Goal: Task Accomplishment & Management: Manage account settings

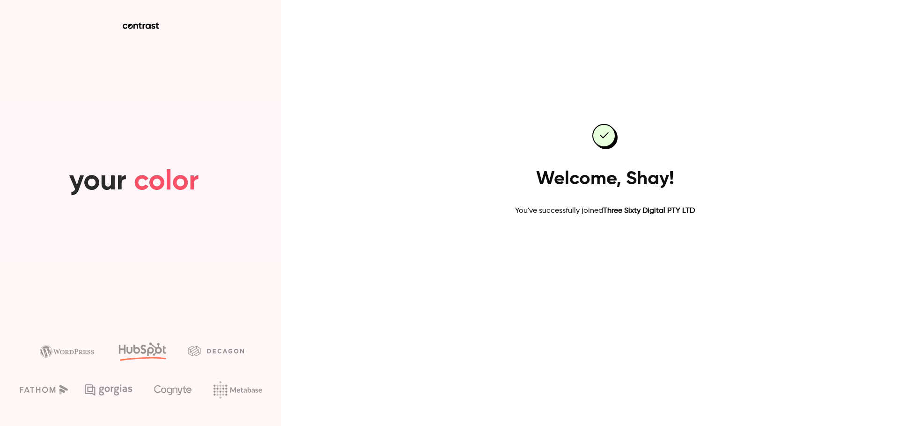
click at [604, 245] on link "Go to dashboard" at bounding box center [605, 246] width 80 height 22
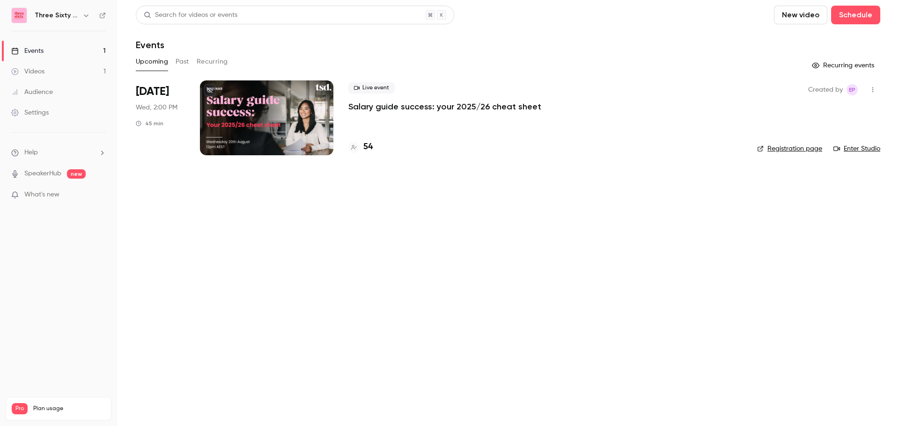
click at [87, 12] on icon "button" at bounding box center [85, 15] width 7 height 7
click at [87, 12] on div at bounding box center [449, 213] width 899 height 426
click at [44, 168] on ul "Help SpeakerHub new What's new" at bounding box center [58, 175] width 117 height 84
click at [40, 174] on link "SpeakerHub" at bounding box center [42, 174] width 37 height 10
click at [858, 149] on link "Enter Studio" at bounding box center [856, 148] width 47 height 9
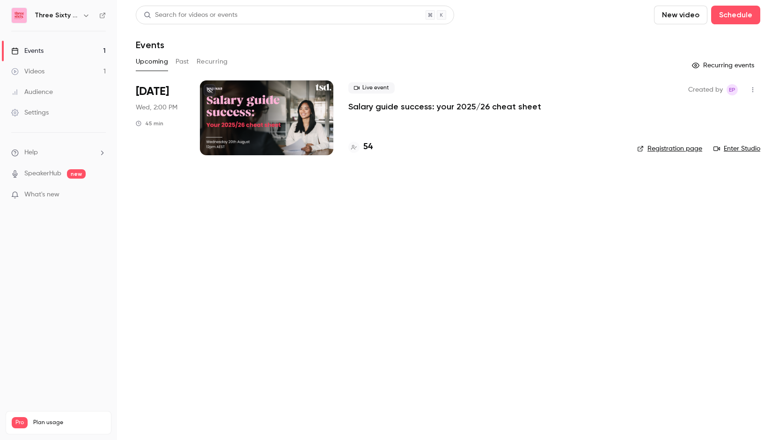
click at [260, 112] on div at bounding box center [266, 118] width 133 height 75
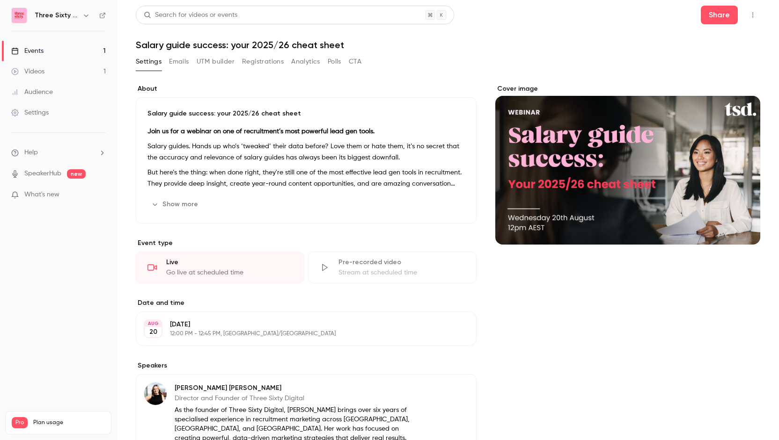
click at [184, 65] on button "Emails" at bounding box center [179, 61] width 20 height 15
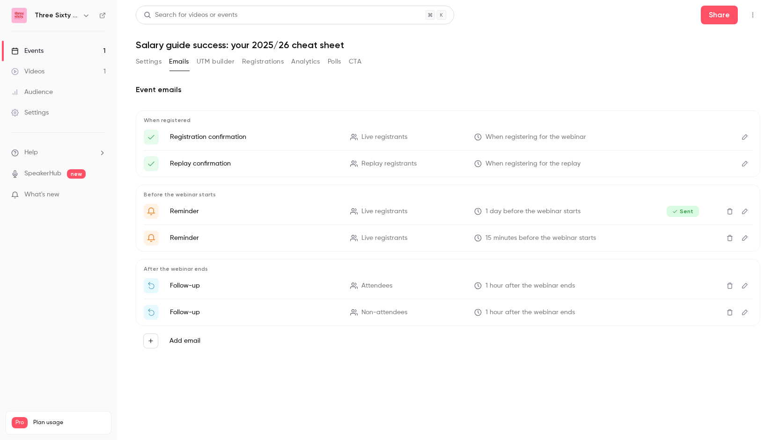
click at [743, 284] on icon "Edit" at bounding box center [744, 286] width 7 height 7
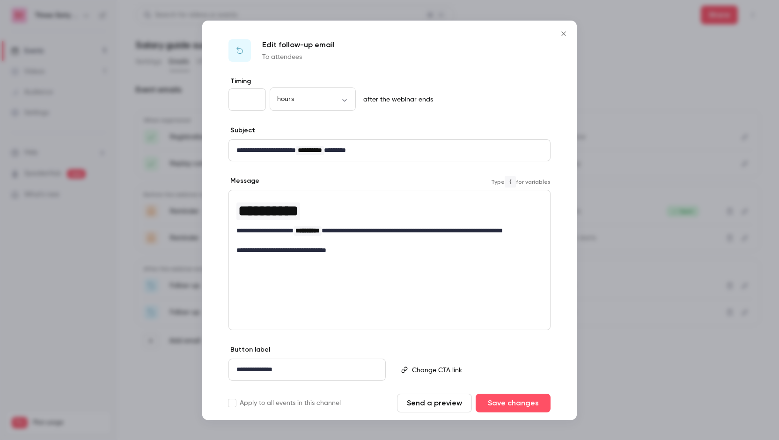
click at [521, 229] on p "**********" at bounding box center [385, 236] width 299 height 20
drag, startPoint x: 341, startPoint y: 240, endPoint x: 301, endPoint y: 242, distance: 39.4
click at [301, 242] on p "**********" at bounding box center [385, 236] width 299 height 20
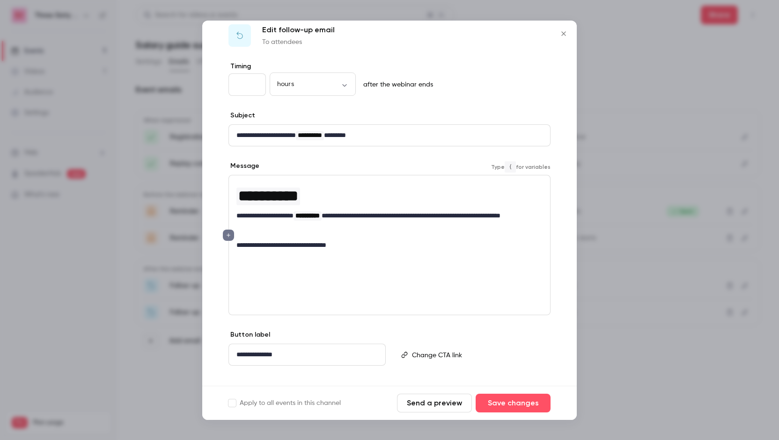
scroll to position [28, 0]
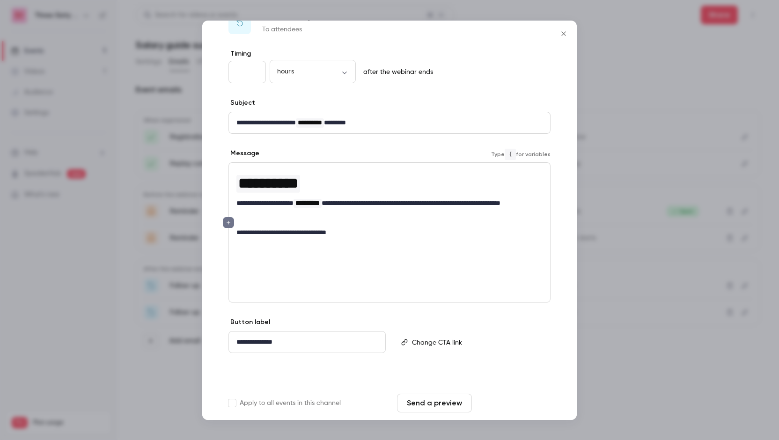
click at [526, 401] on button "Save changes" at bounding box center [513, 403] width 75 height 19
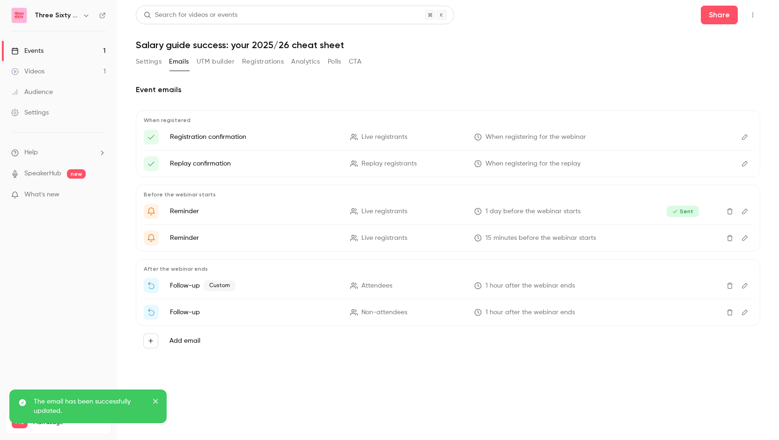
click at [745, 311] on icon "Edit" at bounding box center [744, 312] width 7 height 7
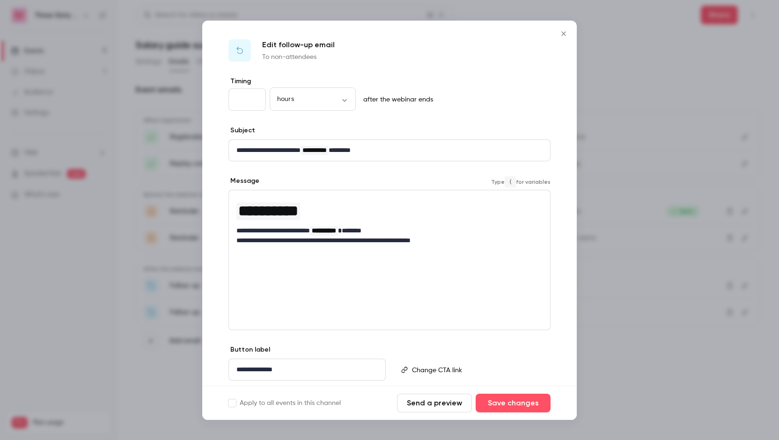
click at [403, 230] on p "**********" at bounding box center [385, 231] width 299 height 10
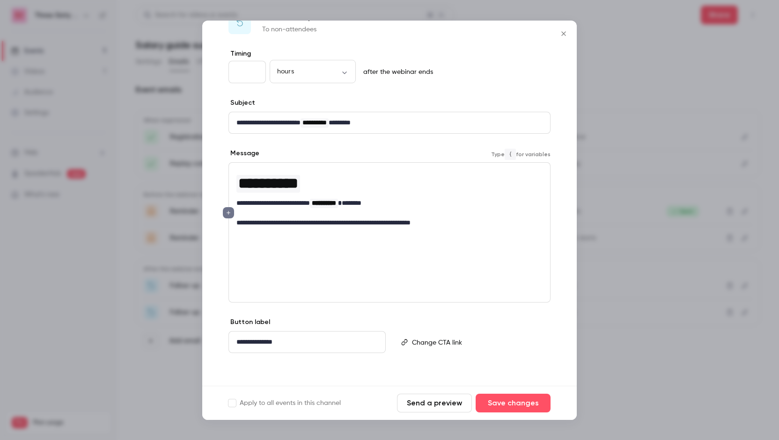
scroll to position [0, 0]
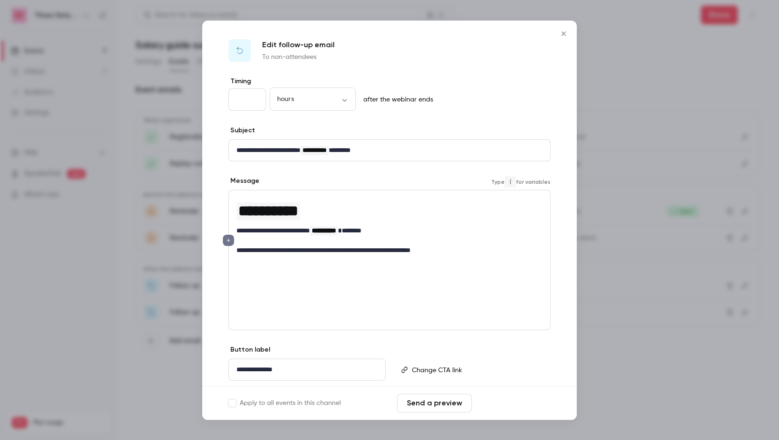
click at [520, 407] on button "Save changes" at bounding box center [513, 403] width 75 height 19
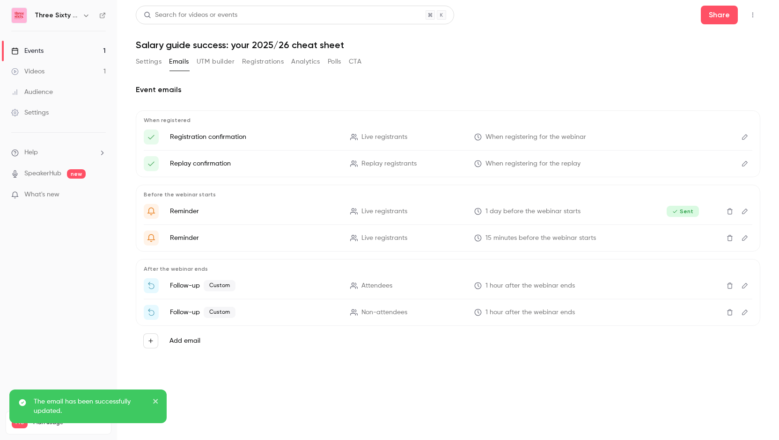
click at [745, 210] on icon "Edit" at bounding box center [744, 211] width 7 height 7
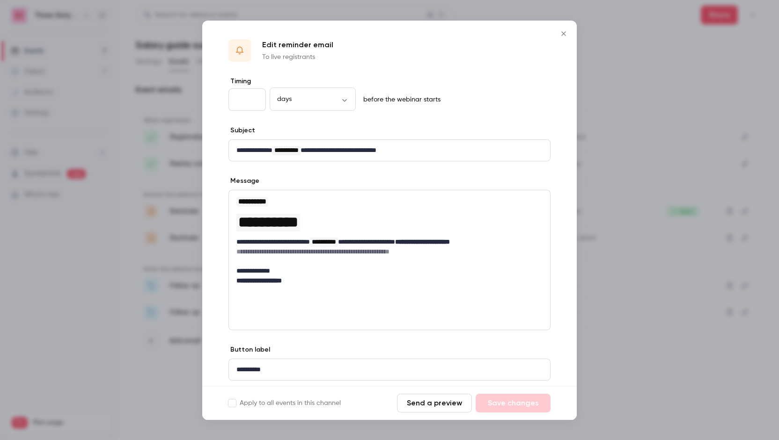
click at [563, 31] on icon "Close" at bounding box center [563, 33] width 11 height 7
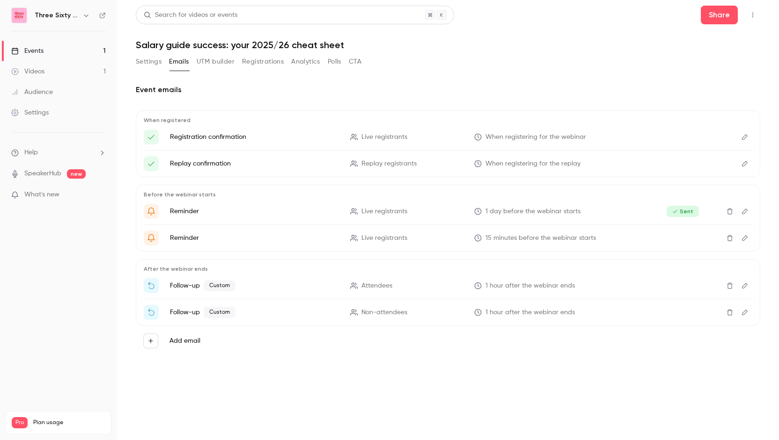
click at [744, 235] on icon "Edit" at bounding box center [744, 238] width 7 height 7
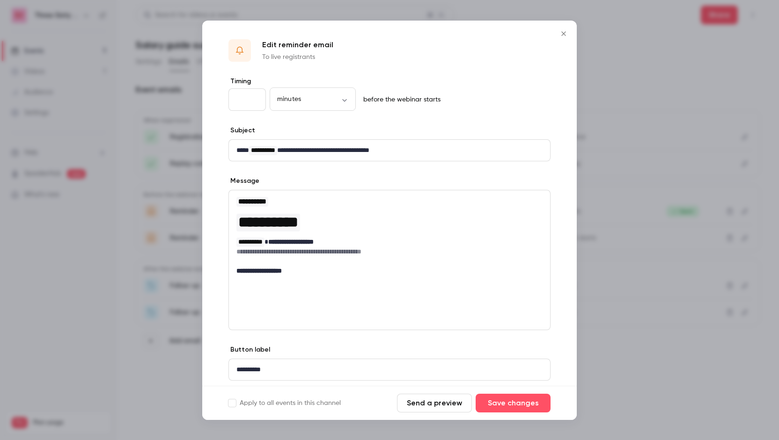
click at [562, 33] on icon "Close" at bounding box center [563, 33] width 11 height 7
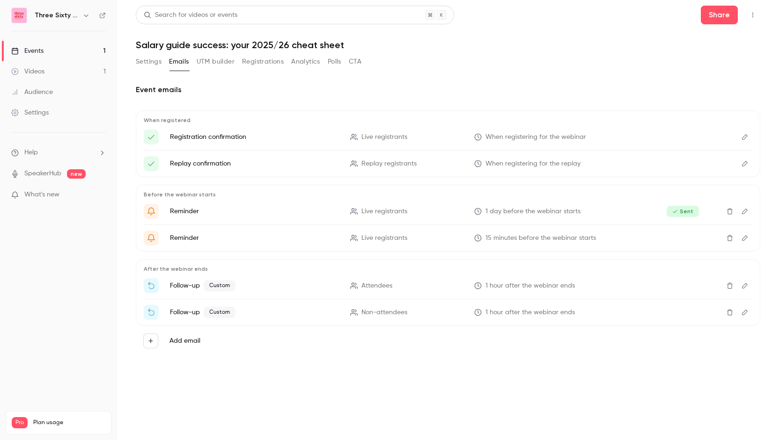
click at [744, 137] on icon "Edit" at bounding box center [744, 137] width 7 height 7
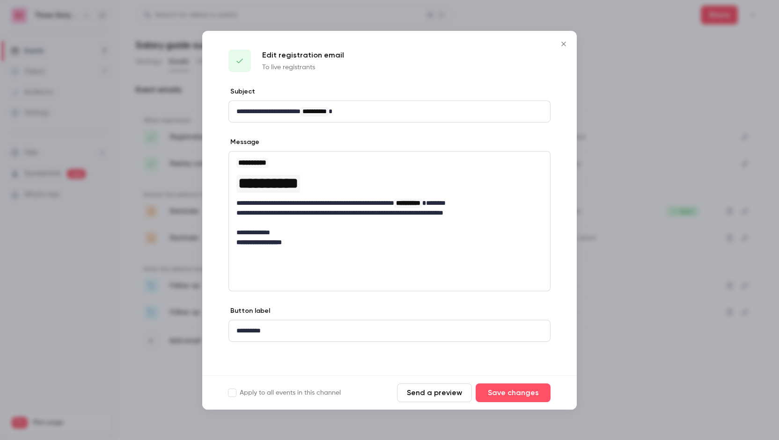
click at [565, 46] on icon "Close" at bounding box center [563, 43] width 11 height 7
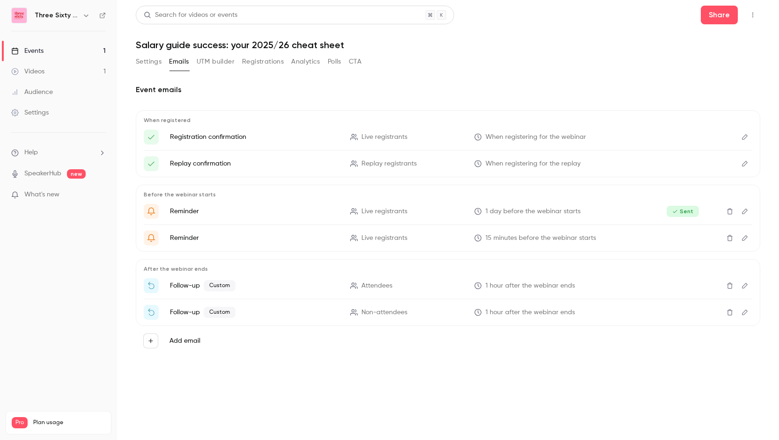
click at [746, 162] on icon "Edit" at bounding box center [744, 164] width 7 height 7
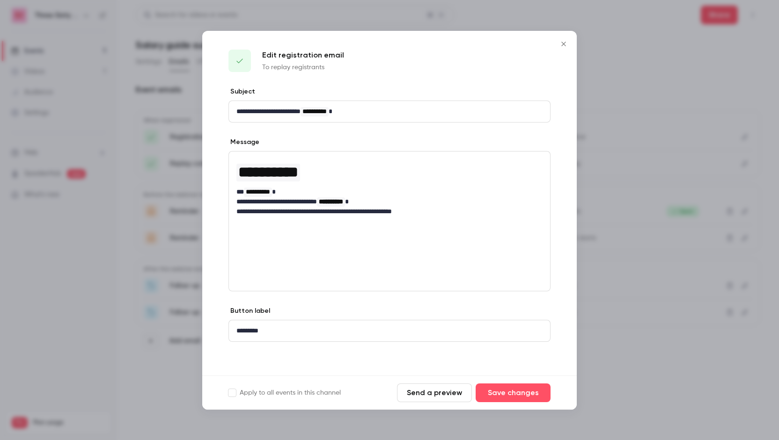
click at [564, 43] on icon "Close" at bounding box center [563, 43] width 11 height 7
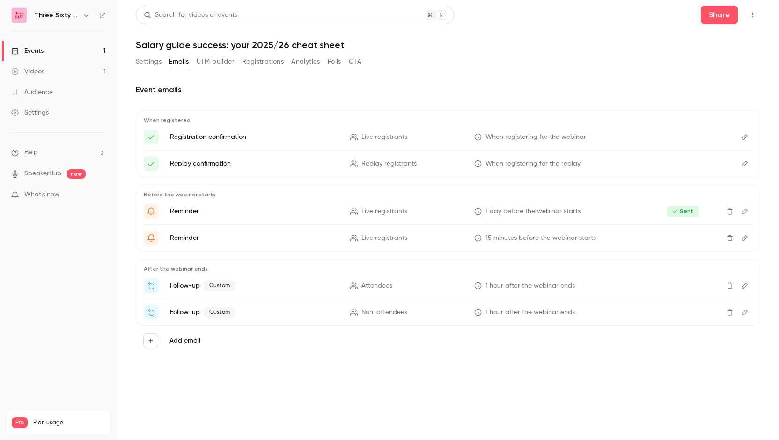
click at [745, 286] on icon "Edit" at bounding box center [745, 286] width 6 height 6
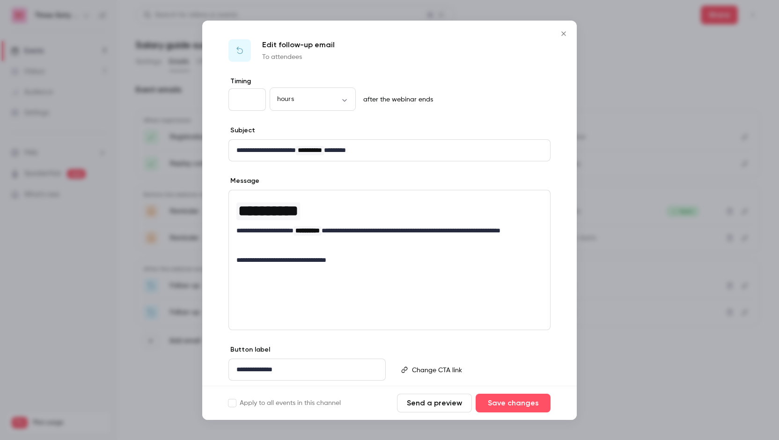
click at [562, 35] on icon "Close" at bounding box center [563, 33] width 4 height 4
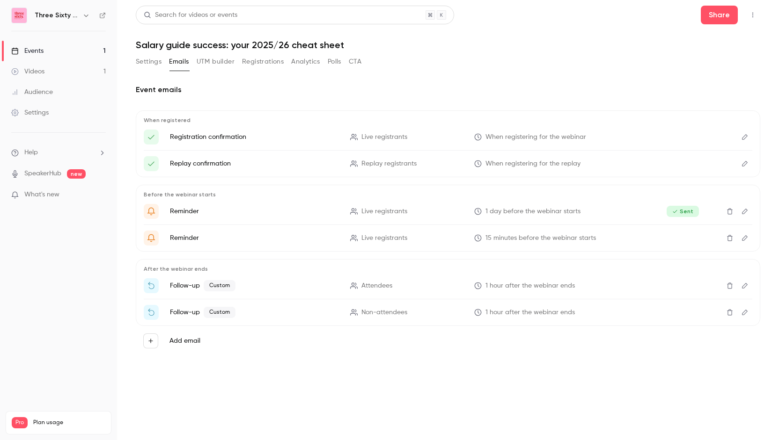
click at [744, 285] on icon "Edit" at bounding box center [744, 286] width 7 height 7
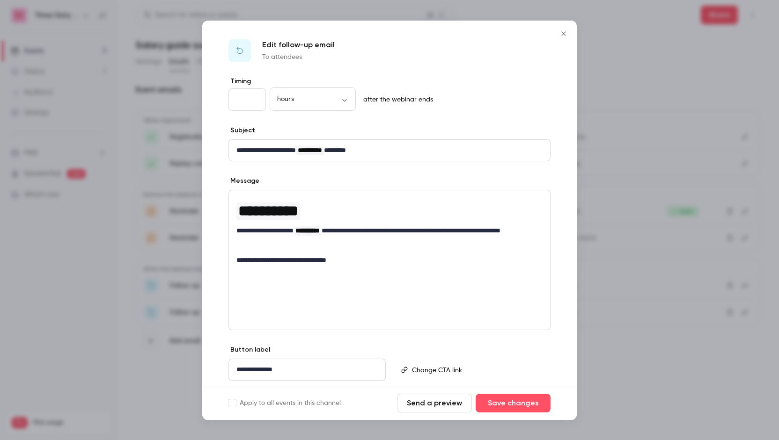
scroll to position [28, 0]
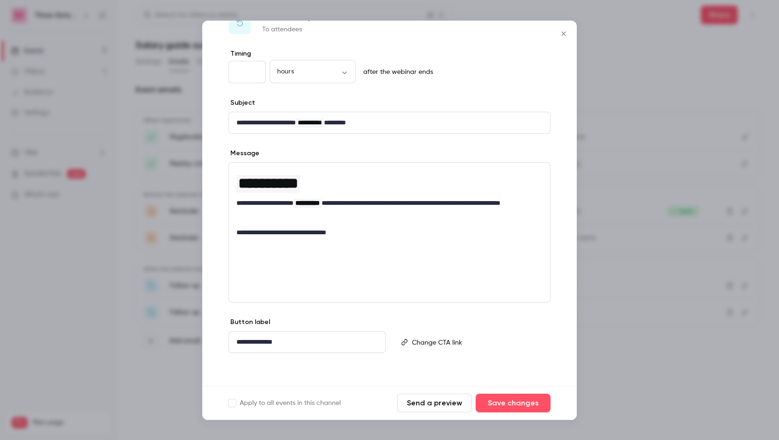
click at [562, 35] on icon "Close" at bounding box center [563, 33] width 4 height 4
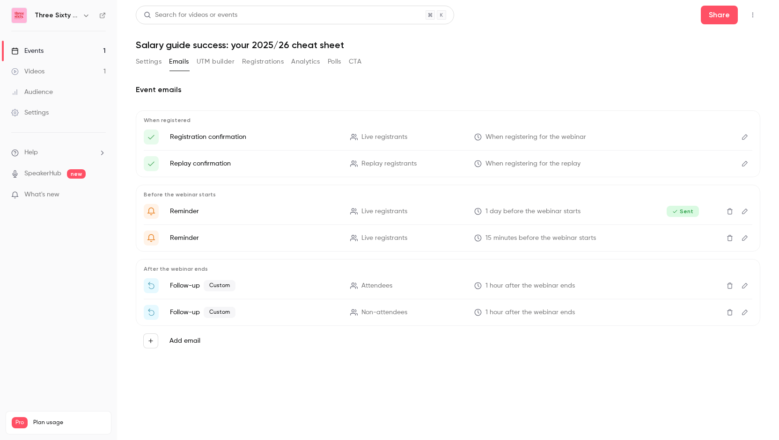
click at [747, 312] on icon "Edit" at bounding box center [744, 312] width 7 height 7
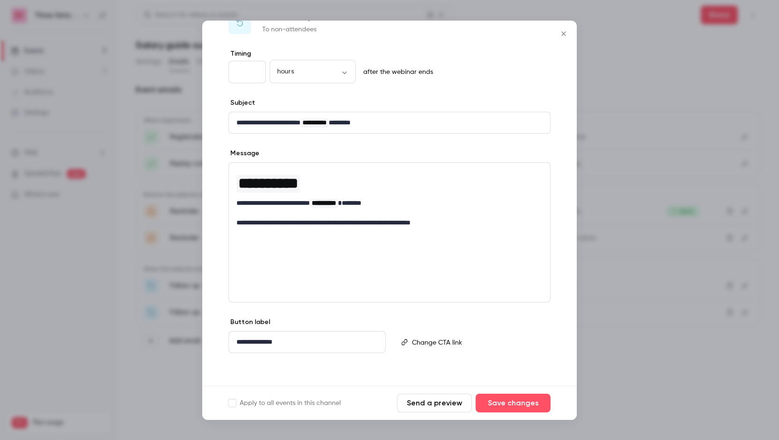
click at [562, 33] on icon "Close" at bounding box center [563, 33] width 11 height 7
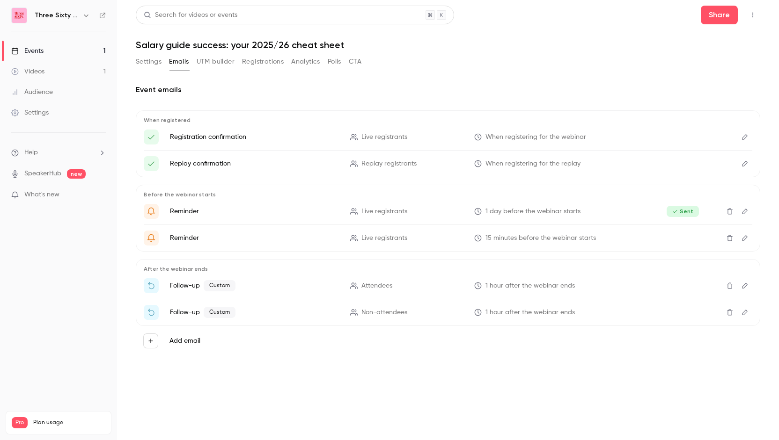
click at [49, 67] on link "Videos 1" at bounding box center [58, 71] width 117 height 21
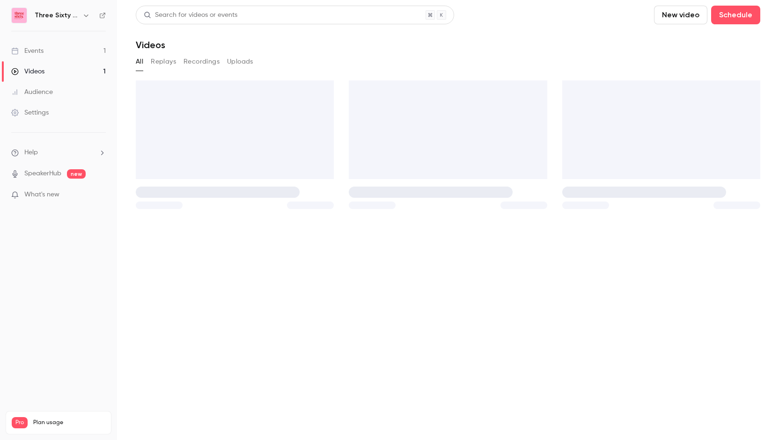
click at [40, 51] on div "Events" at bounding box center [27, 50] width 32 height 9
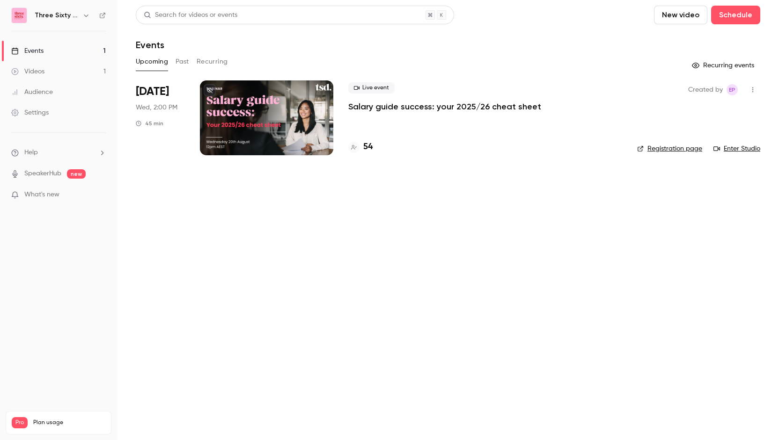
click at [252, 117] on div at bounding box center [266, 118] width 133 height 75
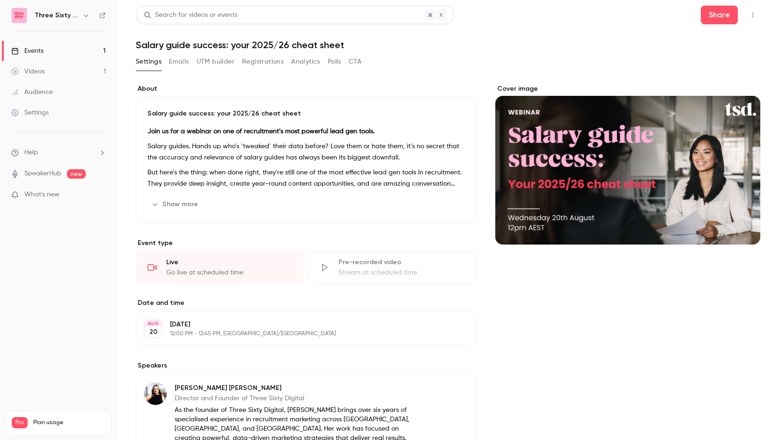
click at [190, 59] on div "Settings Emails UTM builder Registrations Analytics Polls CTA" at bounding box center [249, 61] width 226 height 15
click at [187, 59] on button "Emails" at bounding box center [179, 61] width 20 height 15
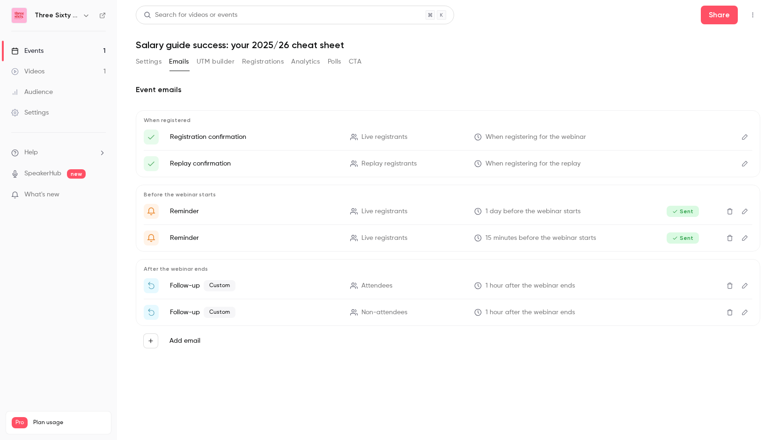
click at [250, 64] on button "Registrations" at bounding box center [263, 61] width 42 height 15
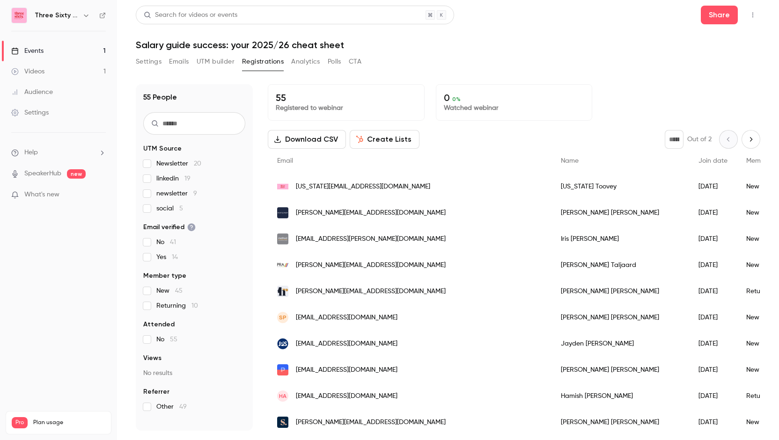
click at [154, 61] on button "Settings" at bounding box center [149, 61] width 26 height 15
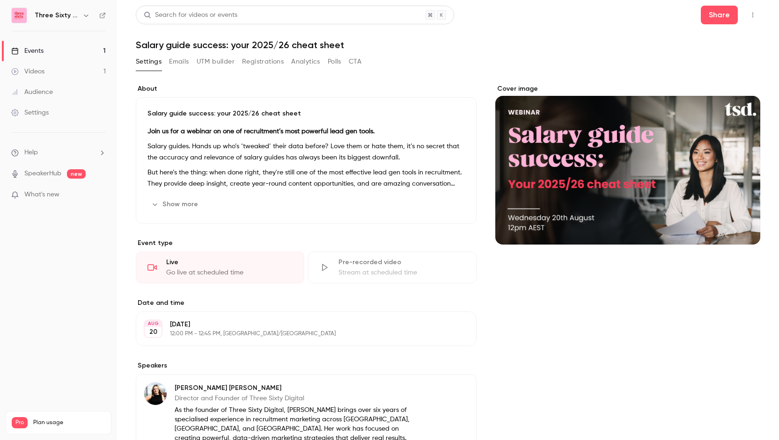
click at [49, 50] on link "Events 1" at bounding box center [58, 51] width 117 height 21
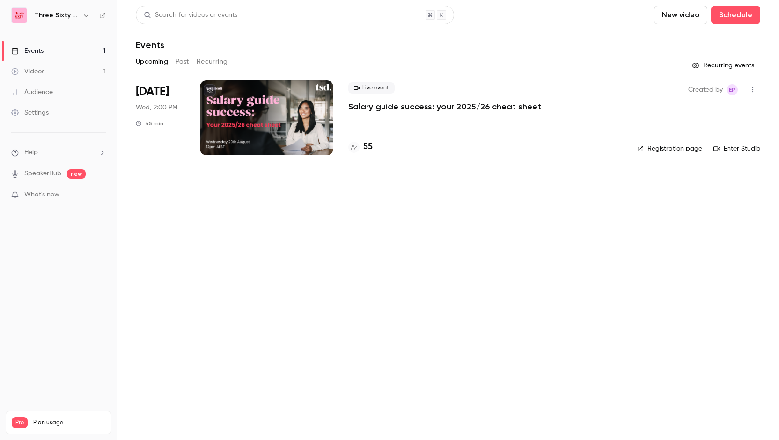
click at [739, 149] on link "Enter Studio" at bounding box center [736, 148] width 47 height 9
